Goal: Task Accomplishment & Management: Complete application form

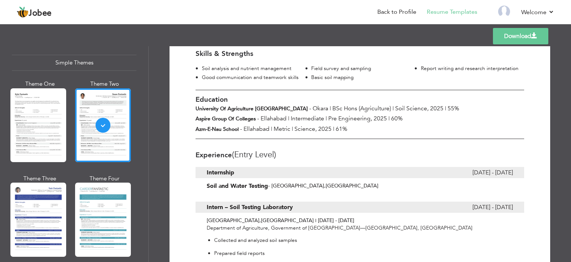
scroll to position [62, 0]
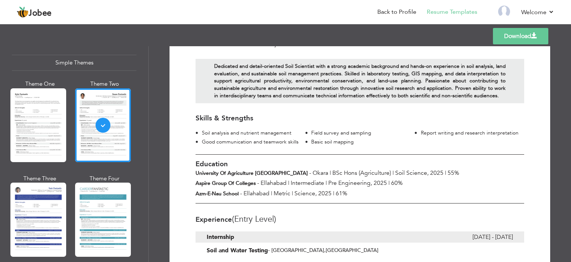
click at [340, 195] on div "Azm-e-Nau School - Ellahabad | Metric | Science, 2025 | 61%" at bounding box center [360, 193] width 340 height 8
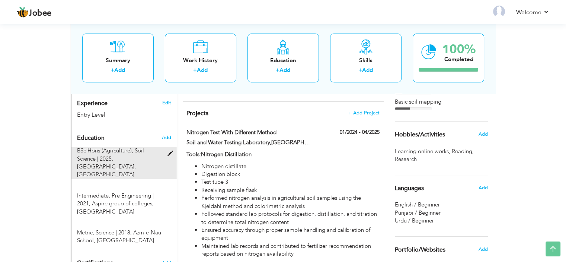
scroll to position [310, 0]
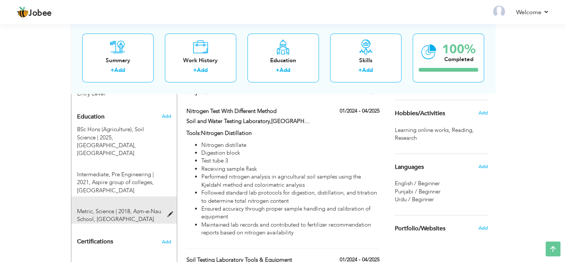
click at [173, 211] on span at bounding box center [171, 214] width 9 height 6
type input "Metric"
type input "Science"
type input "2018"
type input "Azm-e-Nau School"
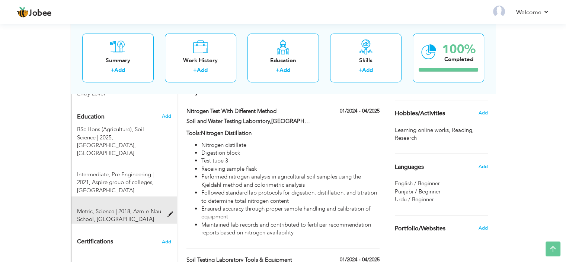
type input "61"
radio input "true"
type input "Ellahabad"
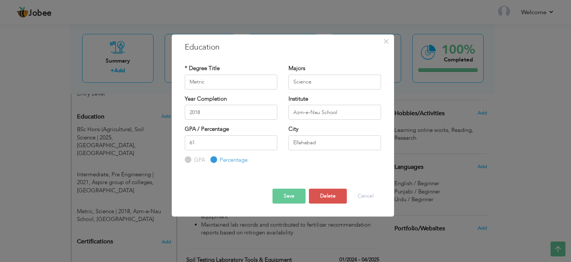
click at [288, 193] on button "Save" at bounding box center [289, 195] width 33 height 15
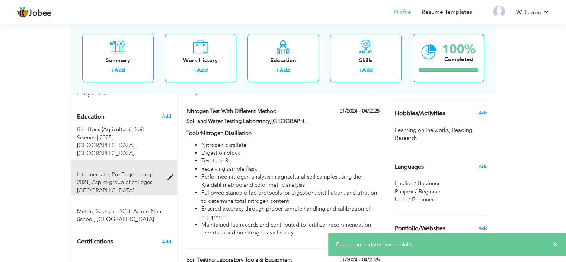
click at [170, 174] on span at bounding box center [171, 177] width 9 height 6
type input "Intermediate"
type input "Pre Engineering"
type input "2021"
type input "Aspire group of colleges"
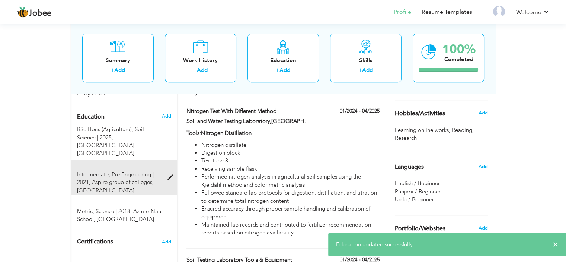
type input "60"
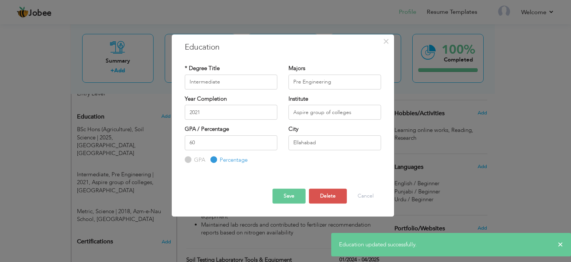
click at [293, 195] on button "Save" at bounding box center [289, 195] width 33 height 15
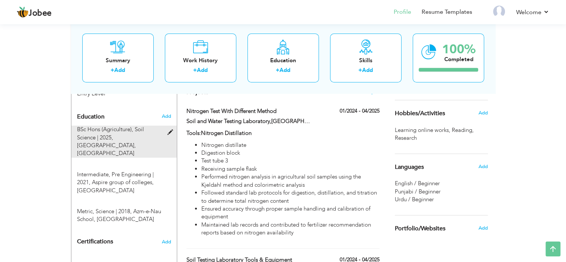
click at [167, 129] on span at bounding box center [171, 132] width 9 height 6
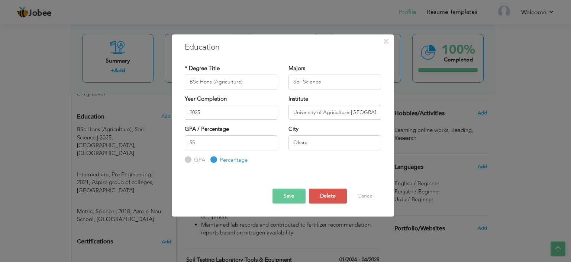
click at [285, 196] on button "Save" at bounding box center [289, 195] width 33 height 15
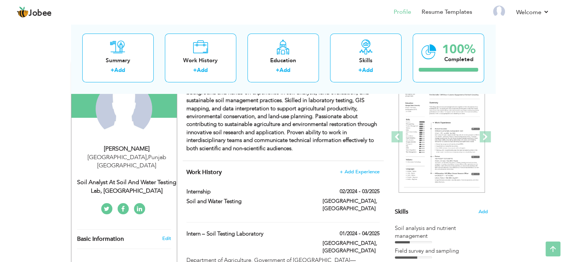
scroll to position [0, 0]
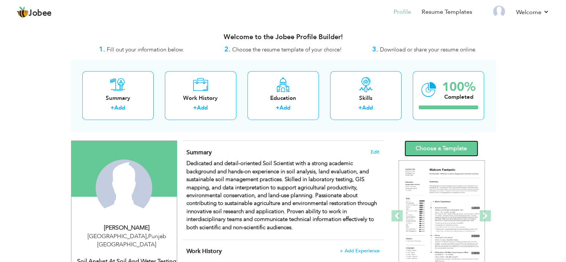
click at [447, 147] on link "Choose a Template" at bounding box center [441, 148] width 74 height 16
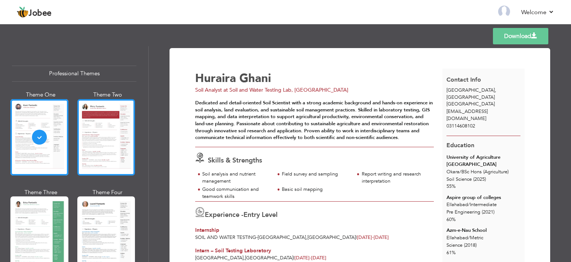
click at [97, 139] on div at bounding box center [106, 137] width 58 height 76
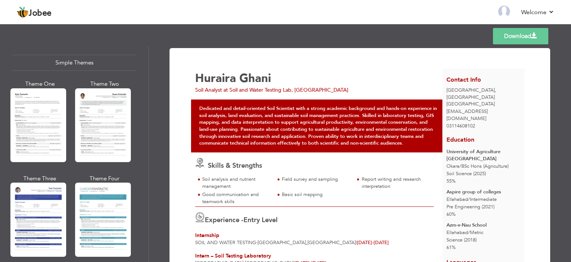
scroll to position [62, 0]
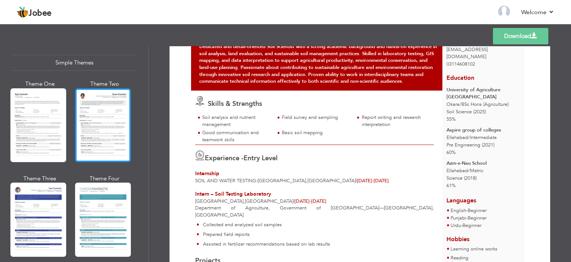
click at [92, 111] on div at bounding box center [103, 125] width 56 height 74
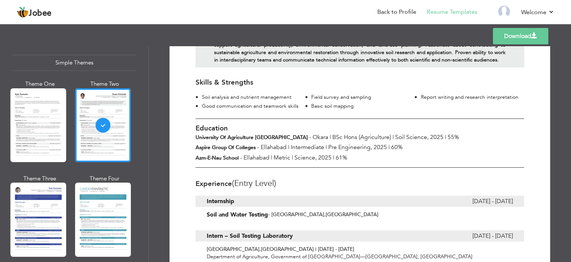
scroll to position [39, 0]
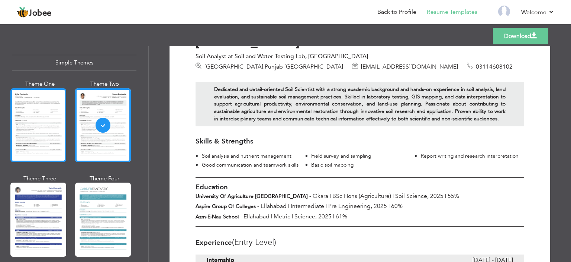
click at [52, 124] on div at bounding box center [38, 125] width 56 height 74
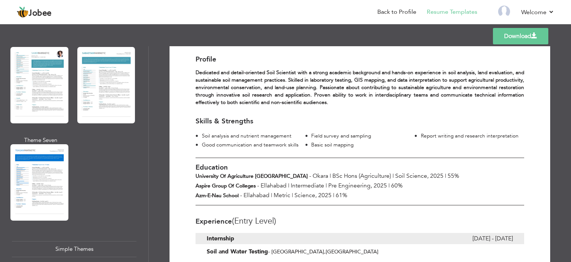
scroll to position [1055, 0]
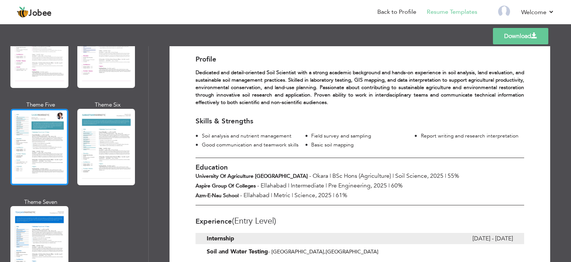
click at [44, 132] on div at bounding box center [39, 147] width 58 height 76
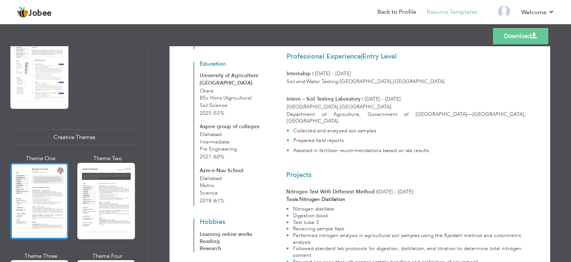
scroll to position [869, 0]
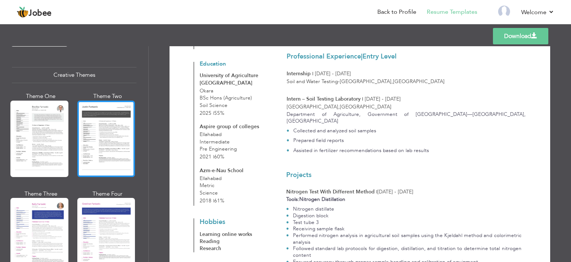
click at [105, 134] on div at bounding box center [106, 138] width 58 height 76
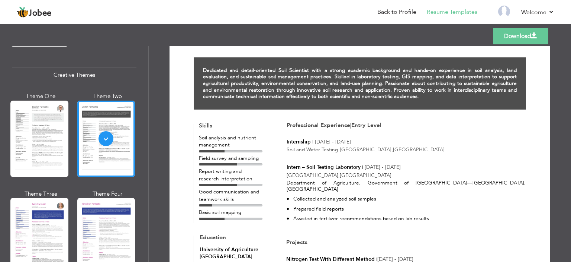
scroll to position [62, 0]
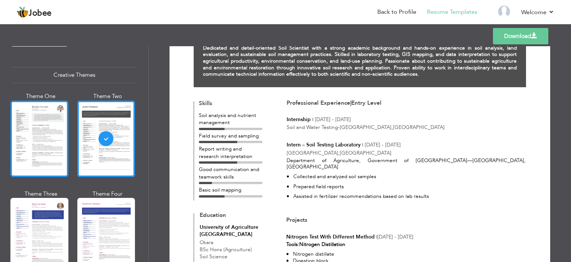
click at [34, 128] on div at bounding box center [39, 138] width 58 height 76
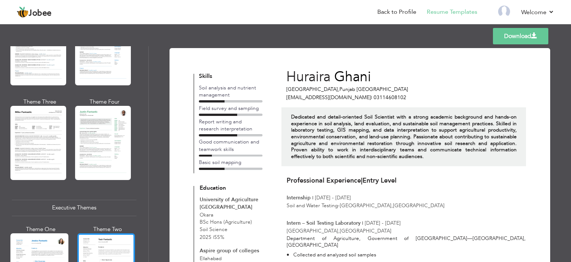
scroll to position [372, 0]
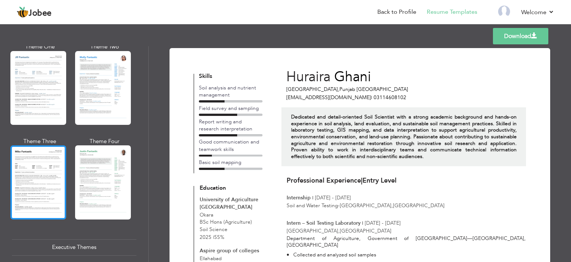
click at [50, 164] on div at bounding box center [38, 182] width 56 height 74
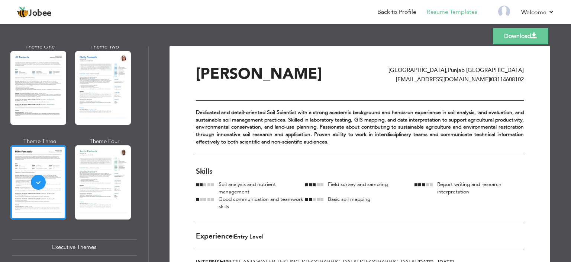
scroll to position [0, 0]
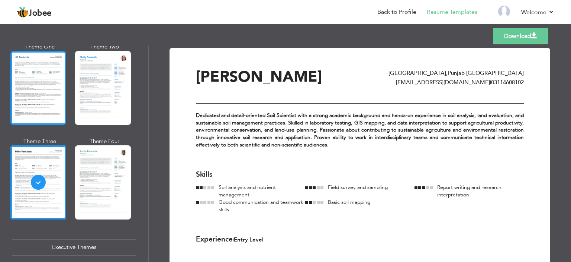
click at [58, 94] on div at bounding box center [38, 88] width 56 height 74
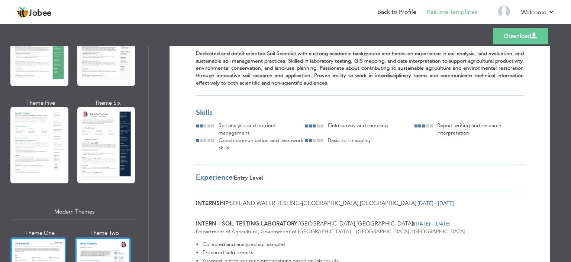
scroll to position [0, 0]
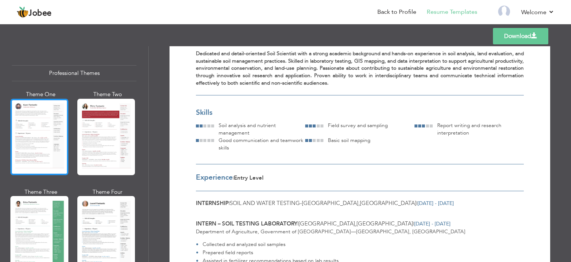
click at [38, 116] on div at bounding box center [39, 137] width 58 height 76
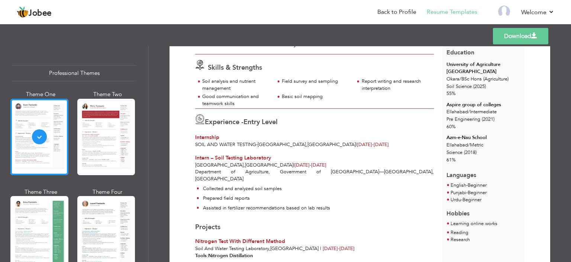
scroll to position [155, 0]
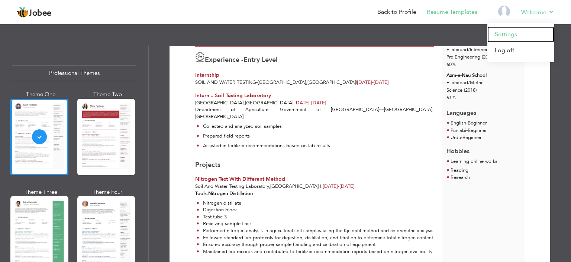
click at [494, 32] on link "Settings" at bounding box center [521, 34] width 67 height 16
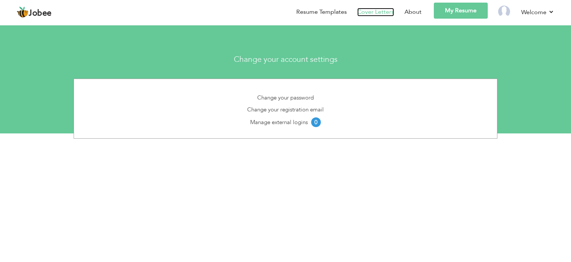
click at [373, 13] on link "Cover Letters" at bounding box center [375, 12] width 37 height 9
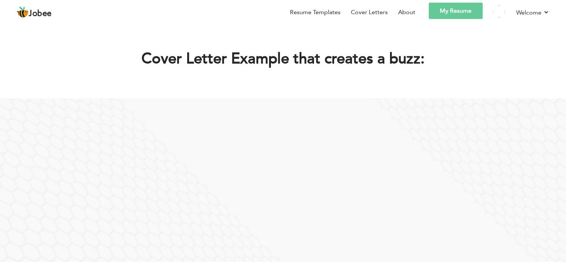
click at [308, 77] on div "Cover Letter Example that creates a buzz:" at bounding box center [283, 60] width 566 height 58
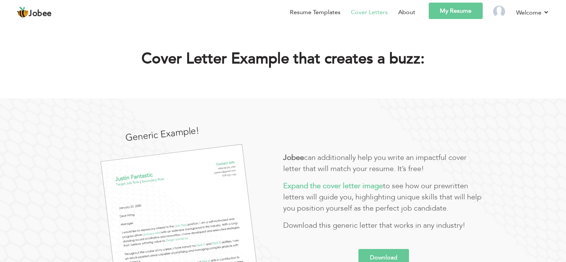
click at [461, 12] on link "My Resume" at bounding box center [456, 11] width 54 height 16
